Goal: Find specific page/section: Find specific page/section

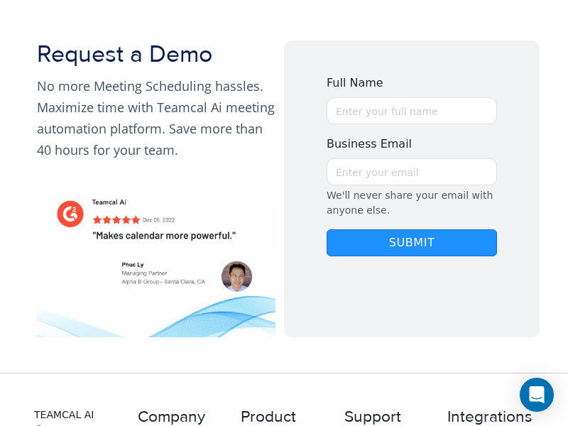
scroll to position [140, 0]
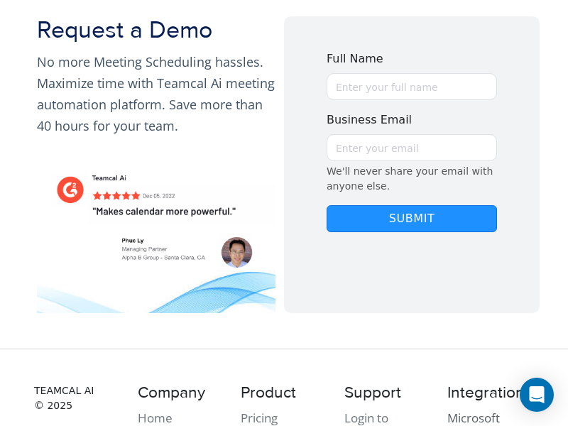
click at [473, 417] on link "Microsoft Teams (ADI)" at bounding box center [480, 427] width 67 height 36
